Goal: Find contact information: Find contact information

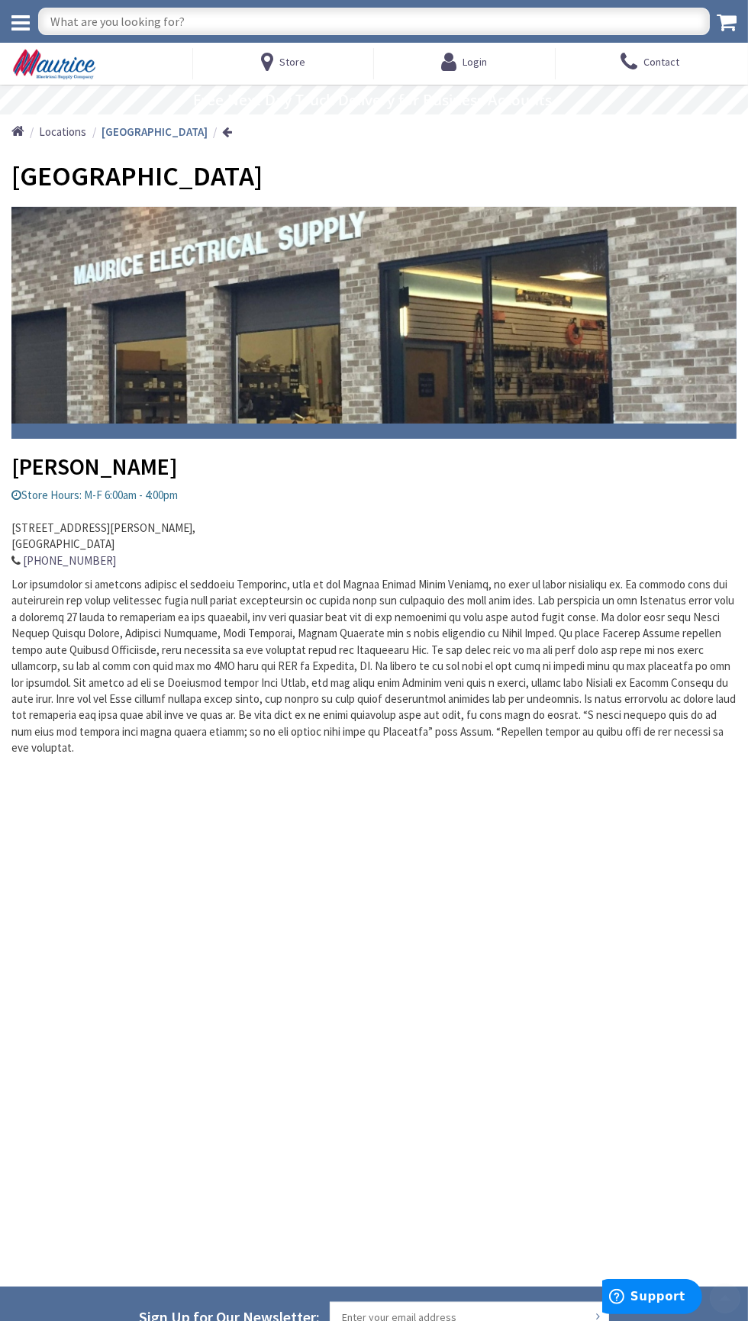
click at [532, 567] on address "[STREET_ADDRESS][PERSON_NAME] 410-573-5114" at bounding box center [373, 536] width 725 height 66
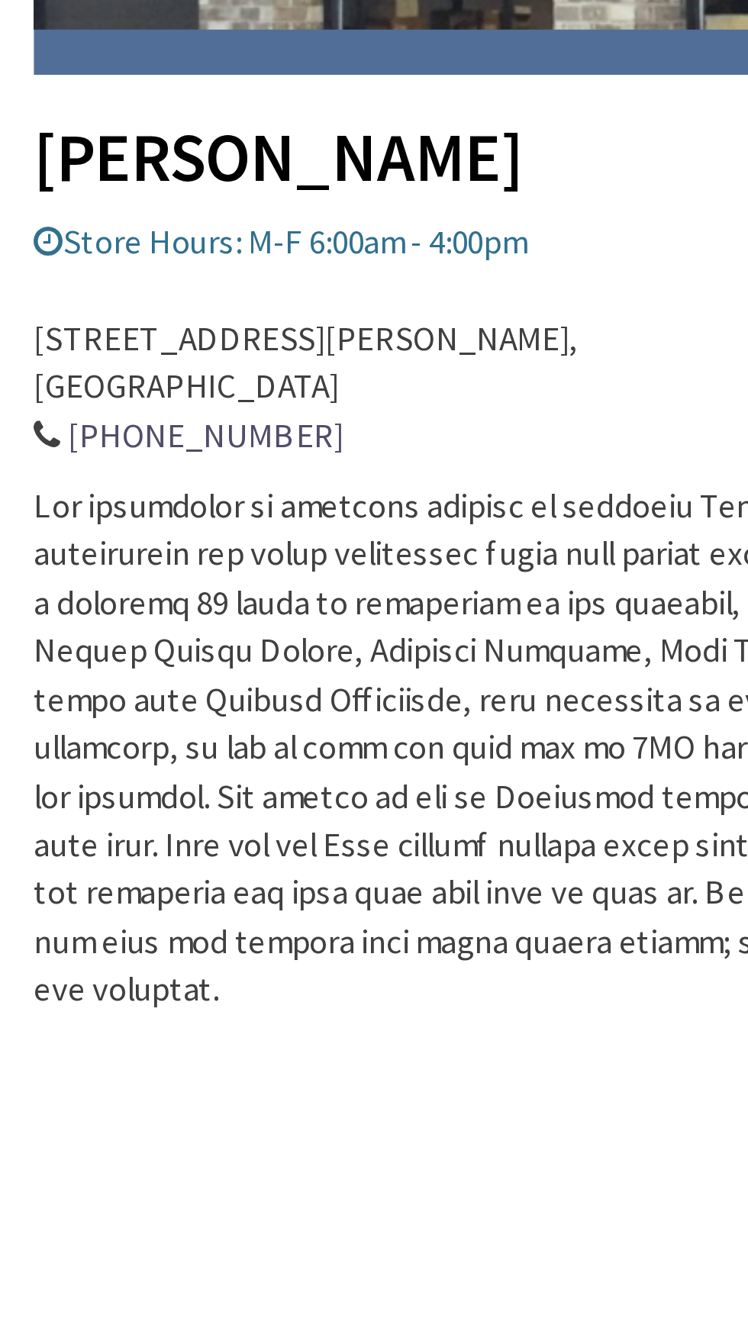
scroll to position [11, 0]
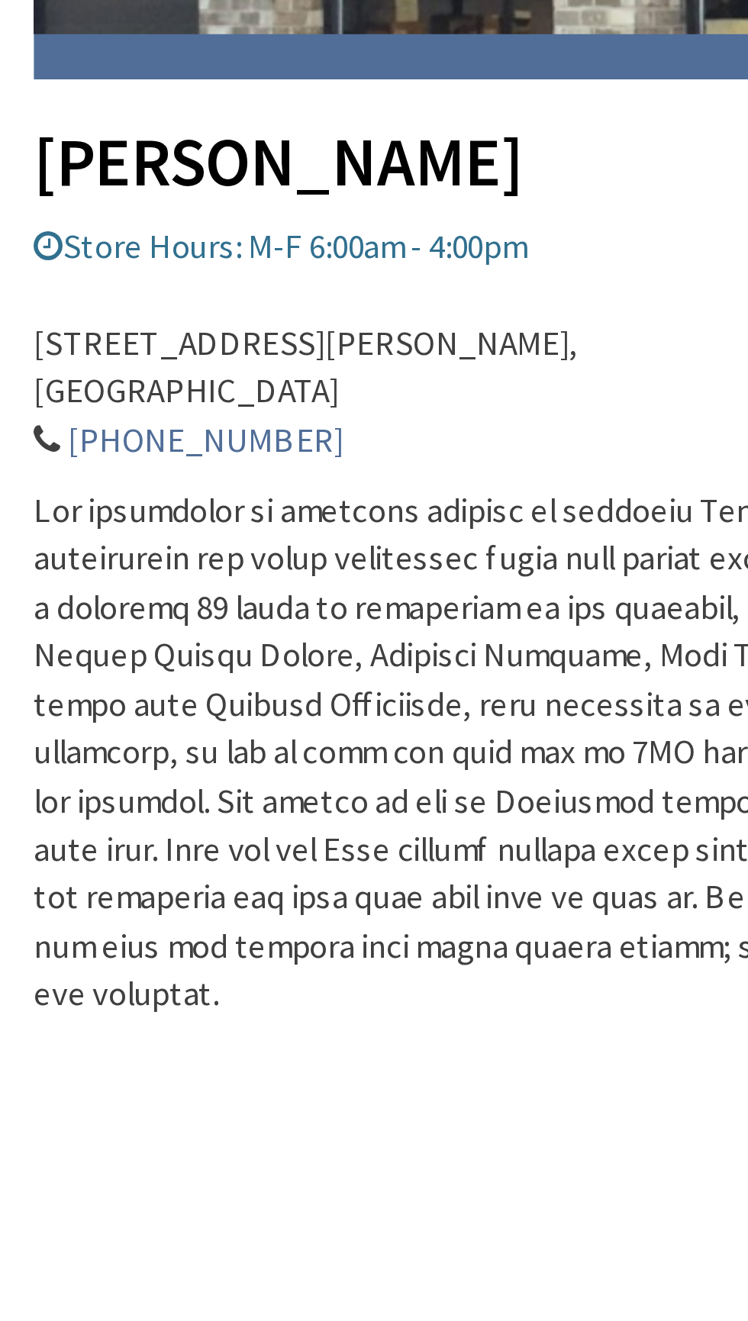
click at [69, 550] on link "[PHONE_NUMBER]" at bounding box center [69, 550] width 93 height 16
